Goal: Task Accomplishment & Management: Manage account settings

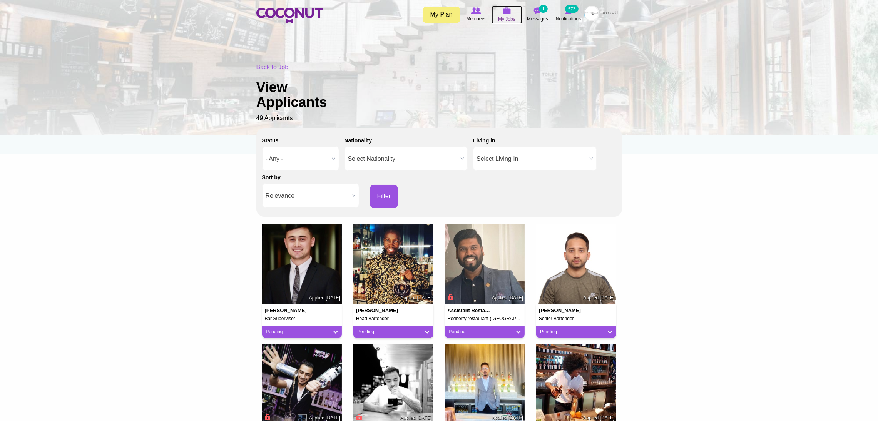
click at [507, 17] on span "My Jobs" at bounding box center [506, 19] width 17 height 8
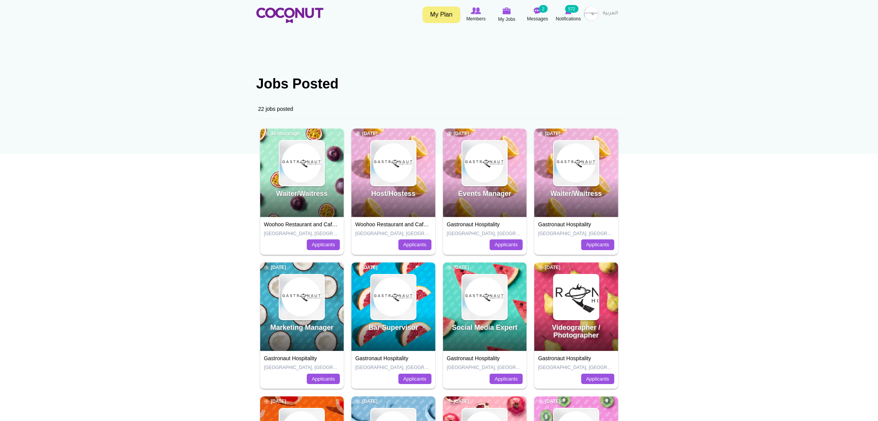
click at [291, 203] on h2 "Waiter/Waitress" at bounding box center [302, 197] width 82 height 15
click at [295, 181] on img at bounding box center [302, 163] width 45 height 45
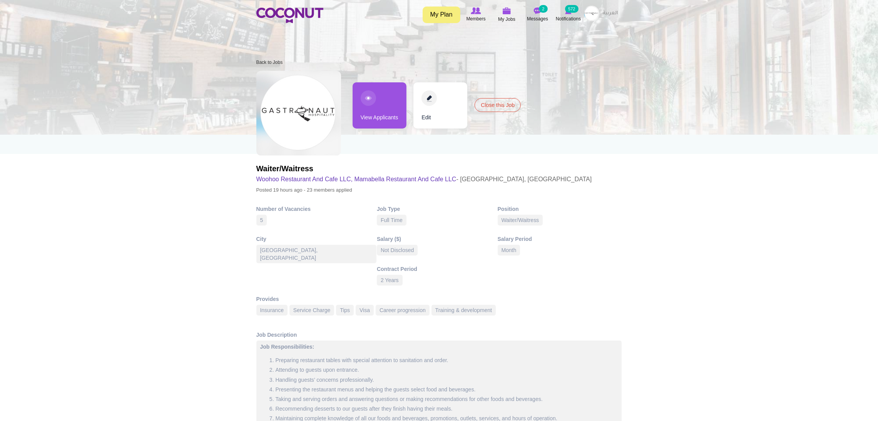
click at [396, 111] on link "View Applicants" at bounding box center [380, 105] width 54 height 46
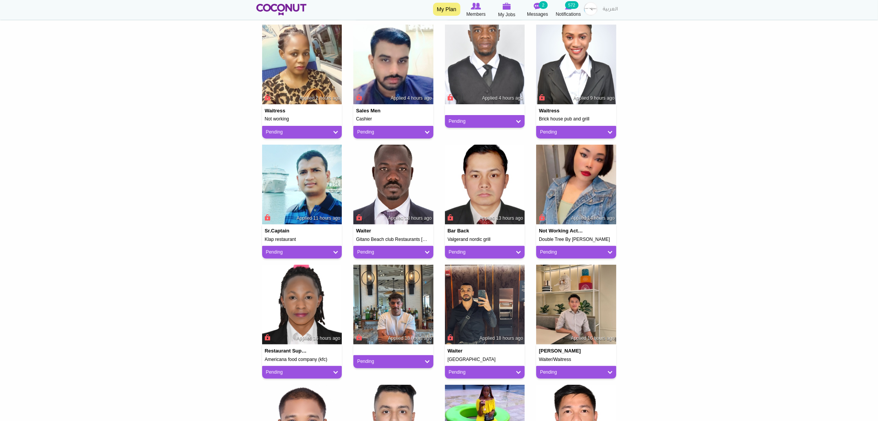
scroll to position [318, 0]
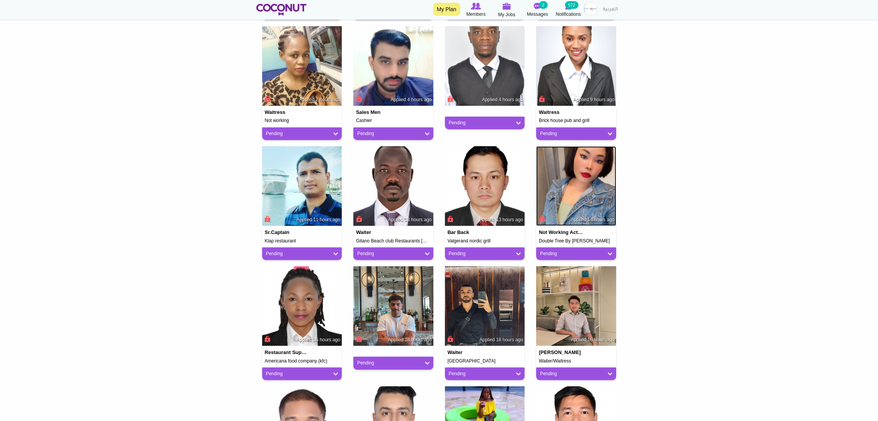
click at [572, 224] on img at bounding box center [576, 186] width 80 height 80
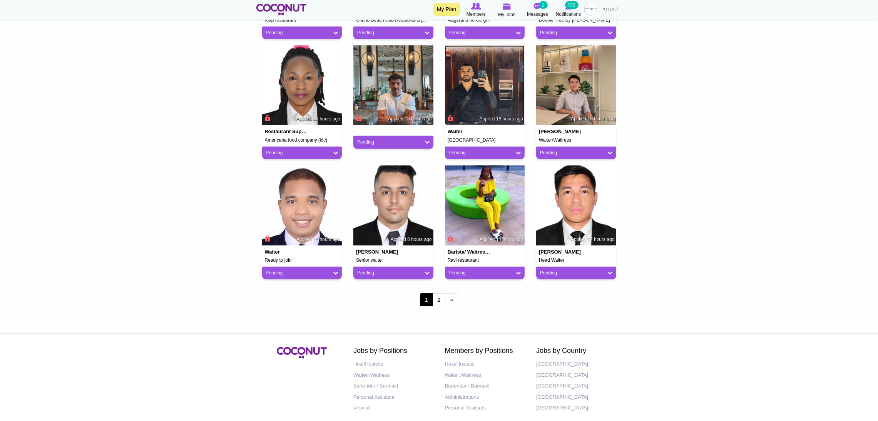
scroll to position [536, 0]
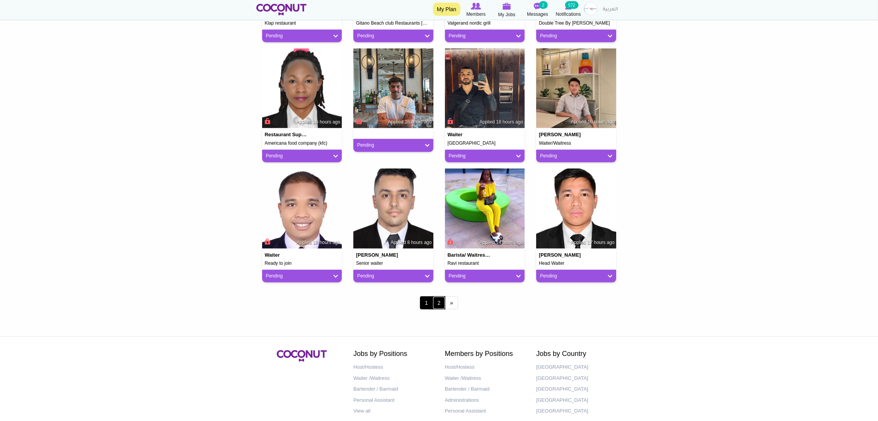
click at [439, 305] on link "2" at bounding box center [439, 302] width 13 height 13
